Goal: Task Accomplishment & Management: Complete application form

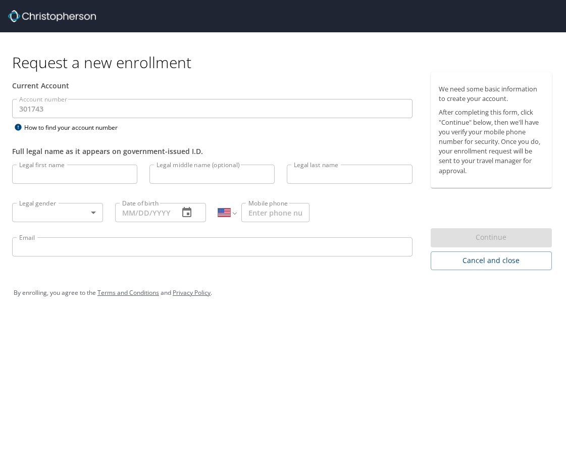
select select "US"
click at [86, 173] on input "Legal first name" at bounding box center [74, 174] width 125 height 19
type input "Jennifer"
type input "Hastert"
click at [85, 213] on body "Request a new enrollment Current Account Account number 301743 Account number H…" at bounding box center [283, 232] width 566 height 464
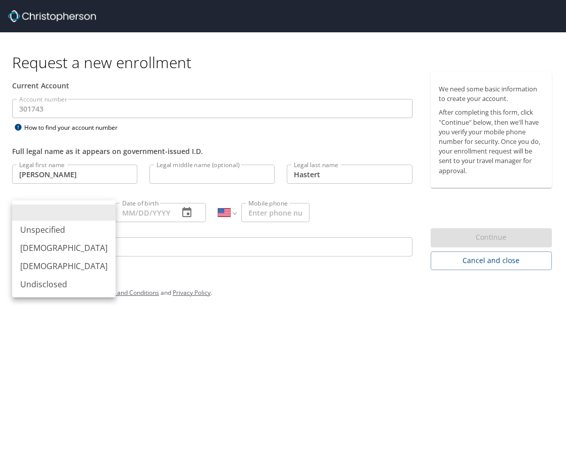
click at [54, 267] on li "Female" at bounding box center [64, 266] width 104 height 18
type input "Female"
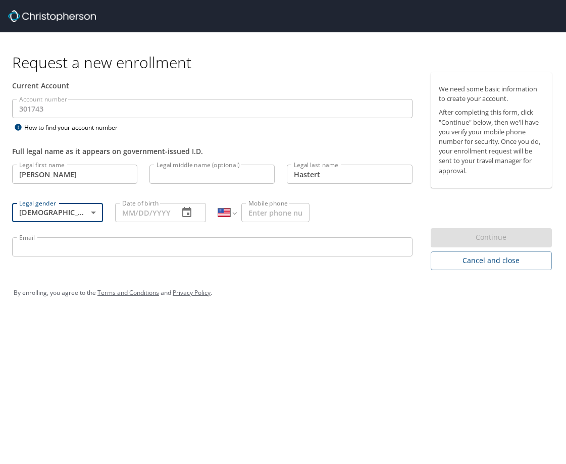
click at [152, 213] on input "Date of birth" at bounding box center [143, 212] width 56 height 19
type input "03/28/1974"
click at [298, 218] on input "Mobile phone" at bounding box center [276, 212] width 68 height 19
drag, startPoint x: 301, startPoint y: 212, endPoint x: 266, endPoint y: 214, distance: 34.9
click at [266, 214] on input "(303) 701-952" at bounding box center [276, 212] width 68 height 19
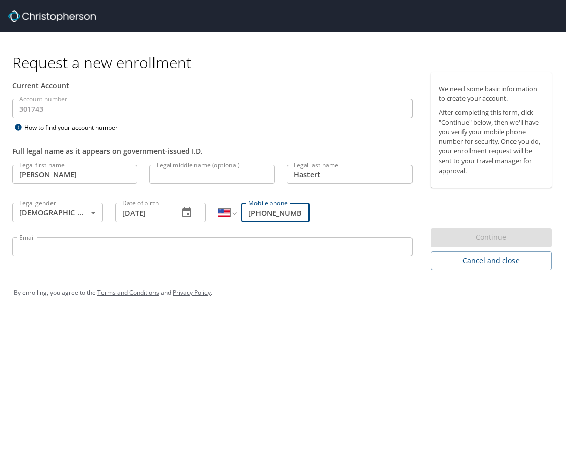
type input "(303) 870-1952"
click at [232, 250] on input "Email" at bounding box center [212, 246] width 401 height 19
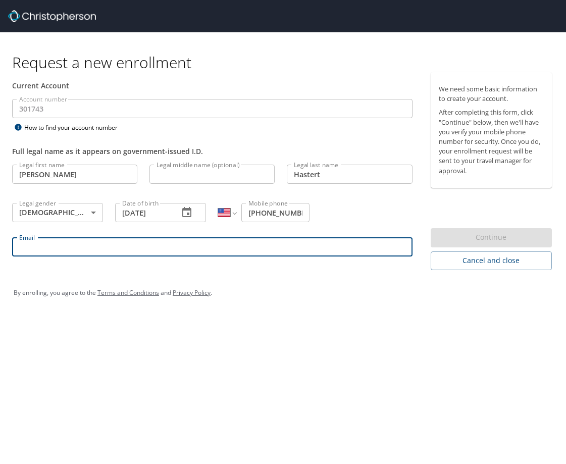
type input "jhastert@mfcpinc.com"
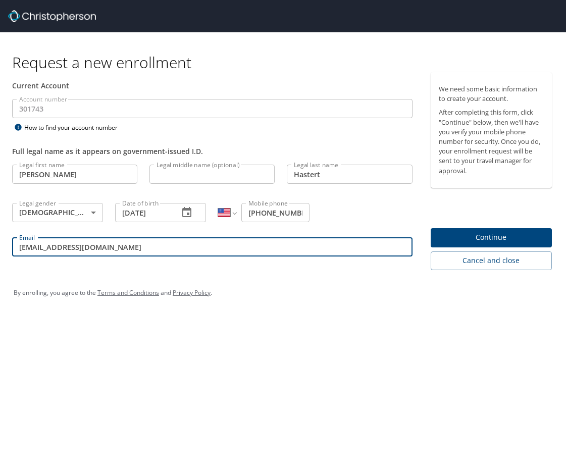
click at [499, 233] on span "Continue" at bounding box center [491, 237] width 105 height 13
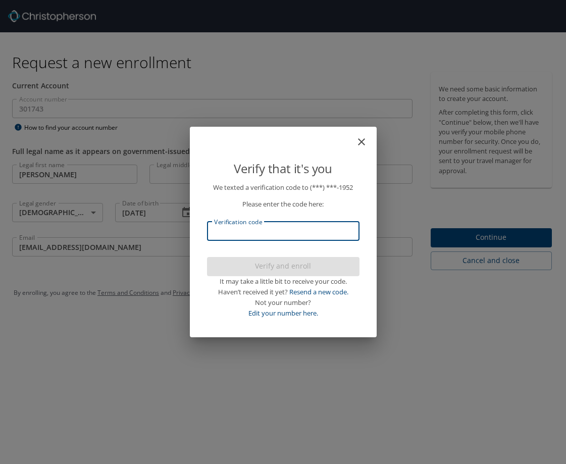
click at [235, 236] on input "Verification code" at bounding box center [283, 231] width 153 height 19
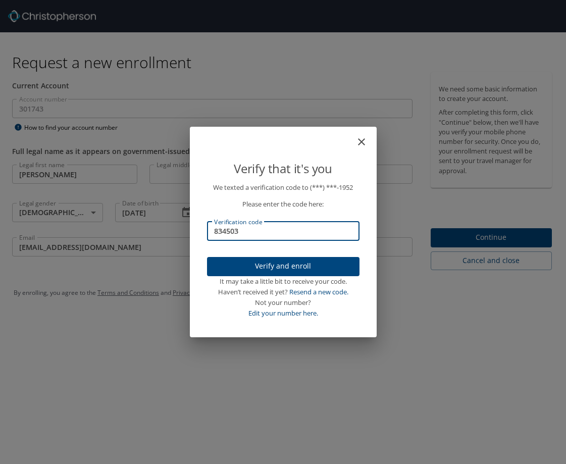
type input "834503"
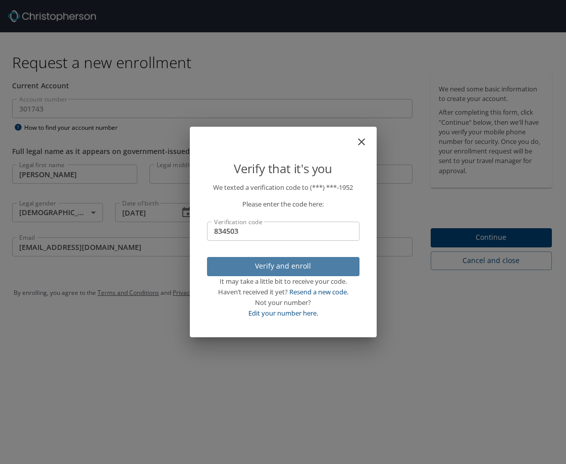
click at [263, 264] on span "Verify and enroll" at bounding box center [283, 266] width 136 height 13
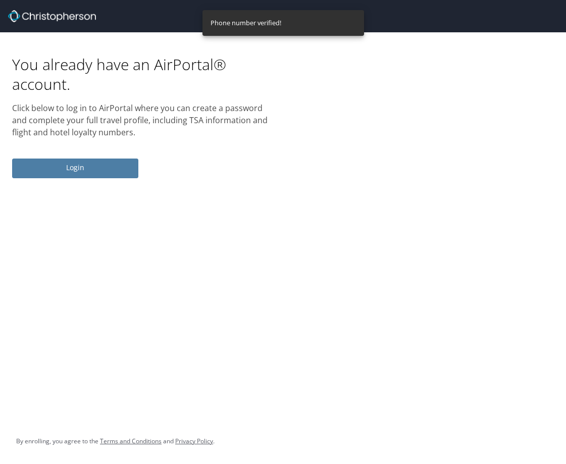
click at [73, 166] on span "Login" at bounding box center [75, 168] width 110 height 13
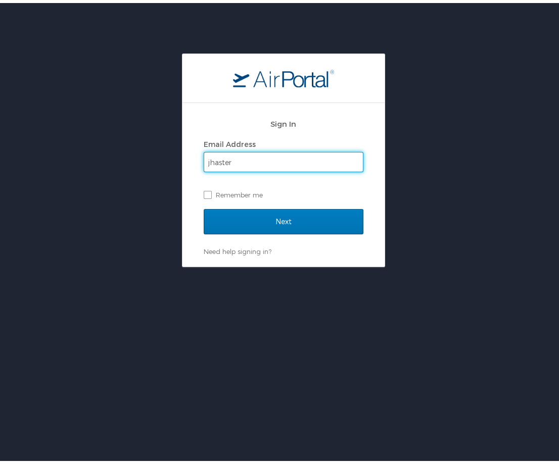
type input "jhastert@mfcpinc.com"
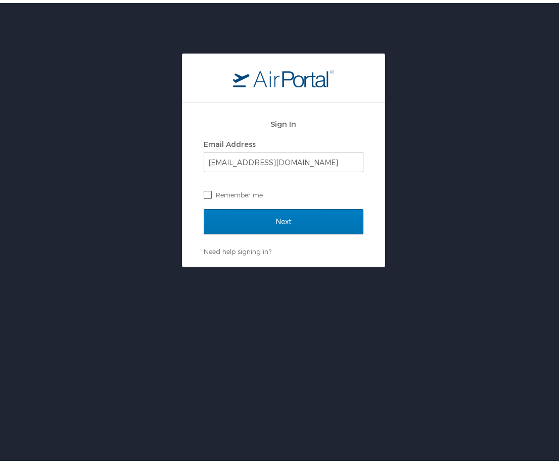
click at [206, 192] on label "Remember me" at bounding box center [284, 191] width 160 height 15
click at [206, 192] on input "Remember me" at bounding box center [207, 191] width 7 height 7
checkbox input "true"
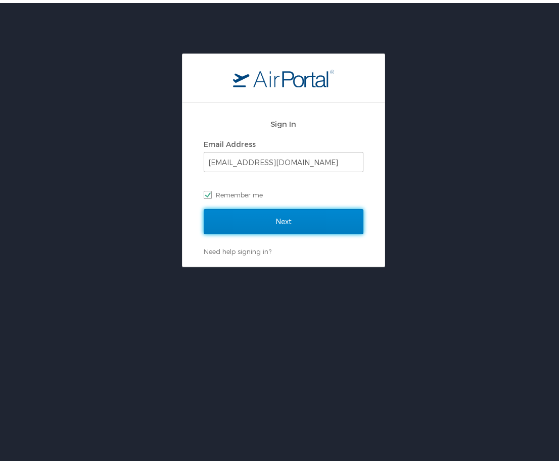
click at [281, 227] on input "Next" at bounding box center [284, 218] width 160 height 25
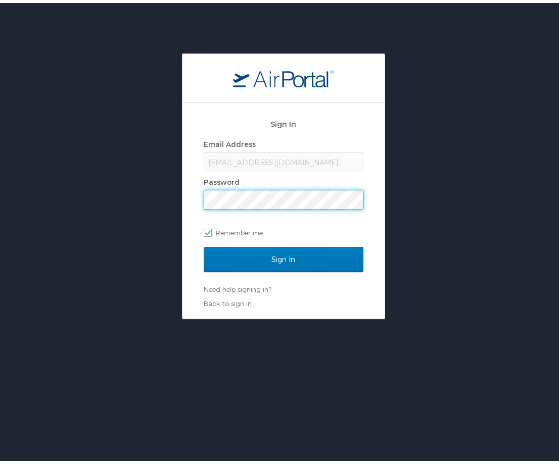
click at [204, 244] on input "Sign In" at bounding box center [284, 256] width 160 height 25
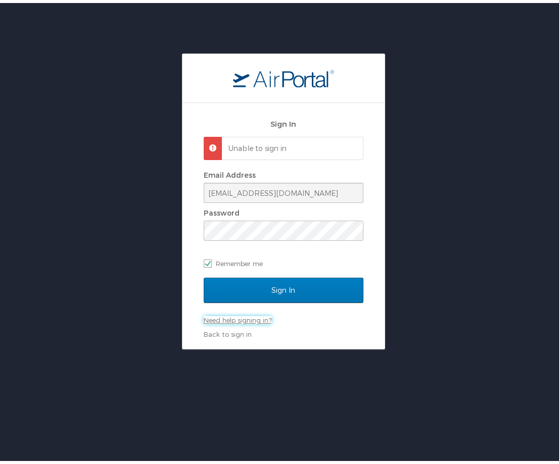
click at [217, 314] on link "Need help signing in?" at bounding box center [238, 317] width 68 height 8
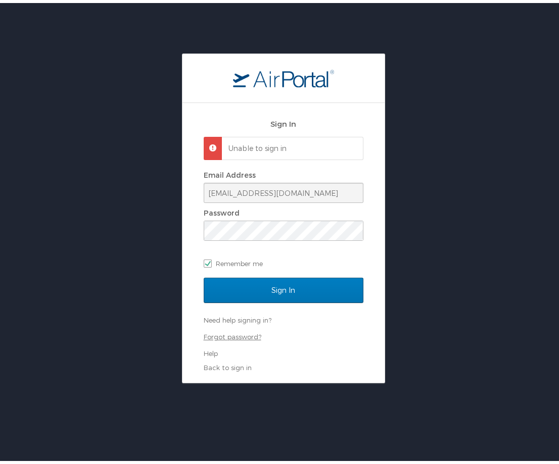
click at [225, 332] on link "Forgot password?" at bounding box center [233, 334] width 58 height 8
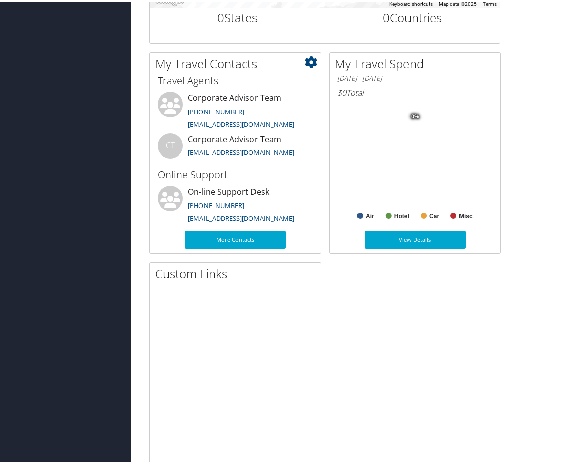
scroll to position [505, 0]
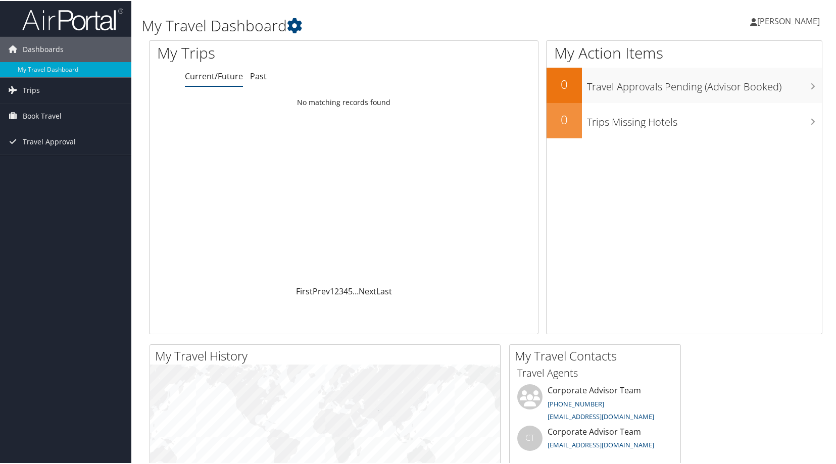
click at [773, 21] on span "[PERSON_NAME]" at bounding box center [788, 20] width 63 height 11
click at [728, 91] on link "View Travel Profile" at bounding box center [761, 89] width 113 height 17
